Goal: Task Accomplishment & Management: Manage account settings

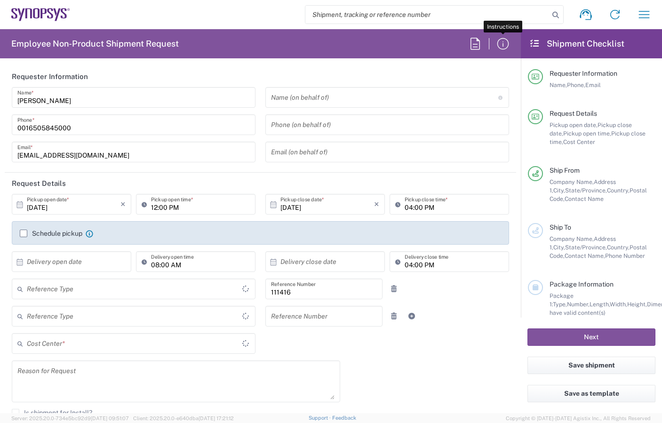
type input "US01, SIG, IT Platform Products 111416"
type input "Delivered at Place"
type input "[GEOGRAPHIC_DATA]"
type input "Department"
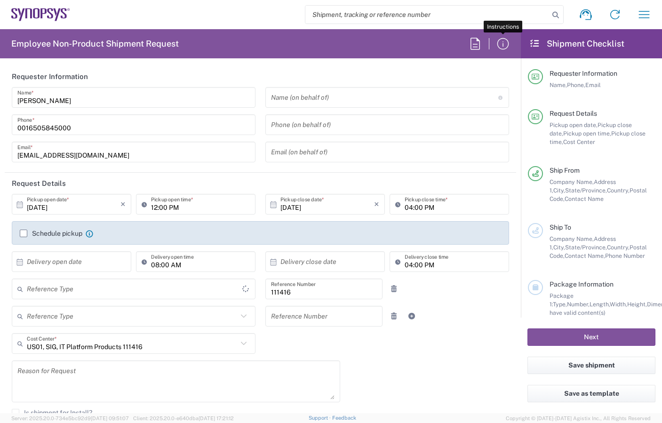
type input "[US_STATE]"
type input "[GEOGRAPHIC_DATA] US1A"
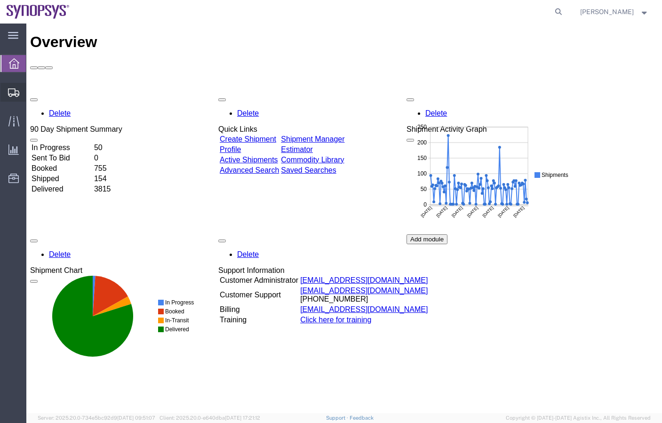
click at [0, 0] on span "Shipment Manager" at bounding box center [0, 0] width 0 height 0
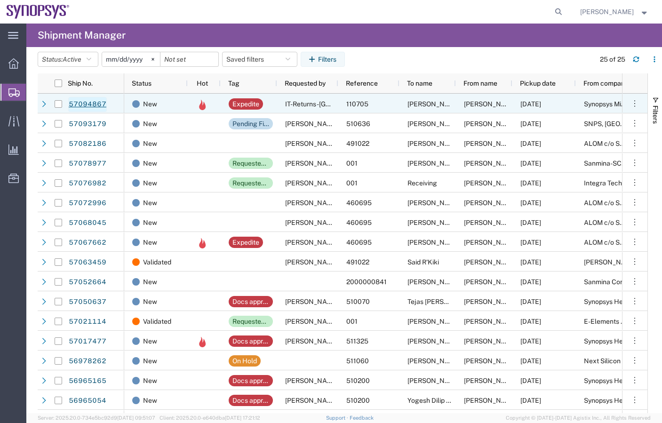
click at [86, 104] on link "57094867" at bounding box center [87, 104] width 39 height 15
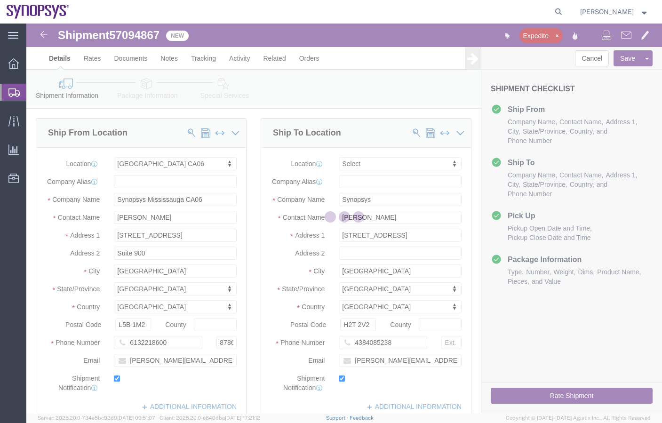
select select "63078"
select select
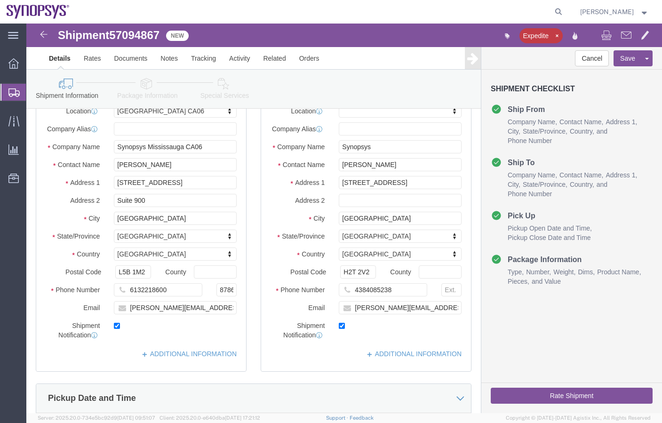
scroll to position [55, 0]
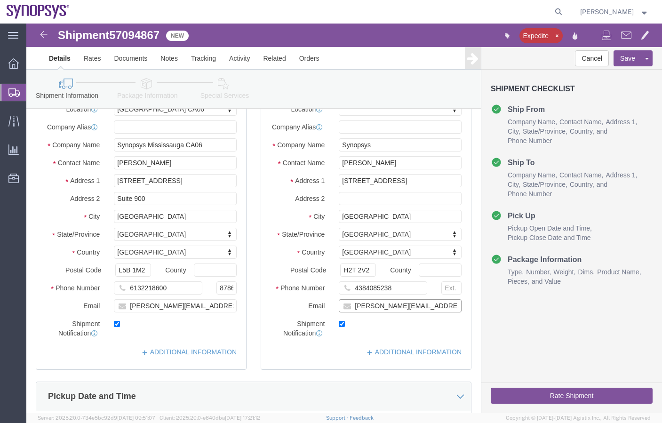
drag, startPoint x: 403, startPoint y: 291, endPoint x: 319, endPoint y: 288, distance: 83.8
click div "[PERSON_NAME][EMAIL_ADDRESS][DOMAIN_NAME]"
paste input "[EMAIL_ADDRESS]"
type input "[EMAIL_ADDRESS][DOMAIN_NAME]"
click button "Rate Shipment"
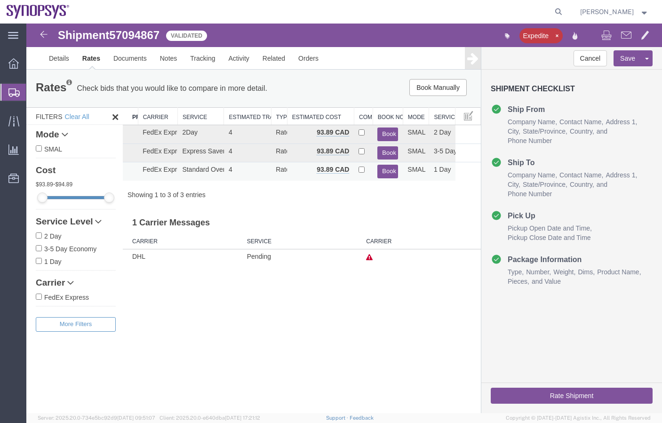
click at [388, 172] on button "Book" at bounding box center [387, 172] width 21 height 14
